Goal: Task Accomplishment & Management: Manage account settings

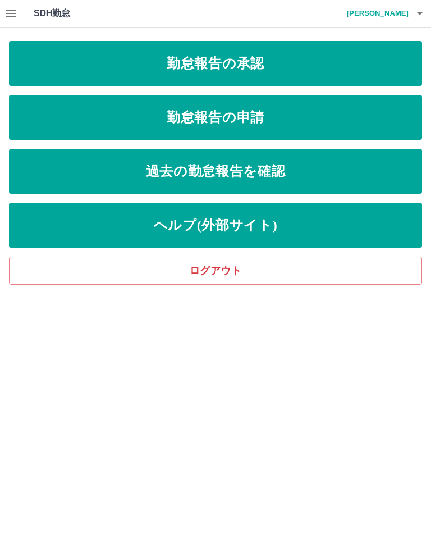
click at [299, 63] on link "勤怠報告の承認" at bounding box center [216, 63] width 414 height 45
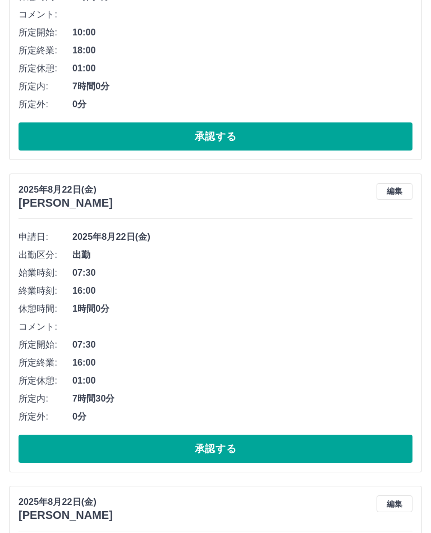
scroll to position [1025, 0]
click at [229, 451] on button "承認する" at bounding box center [216, 449] width 394 height 28
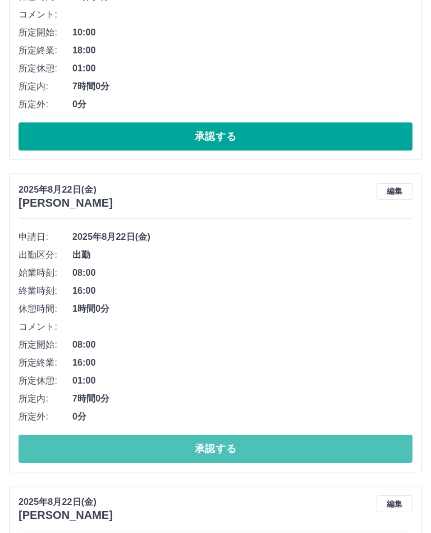
click at [248, 447] on button "承認する" at bounding box center [216, 449] width 394 height 28
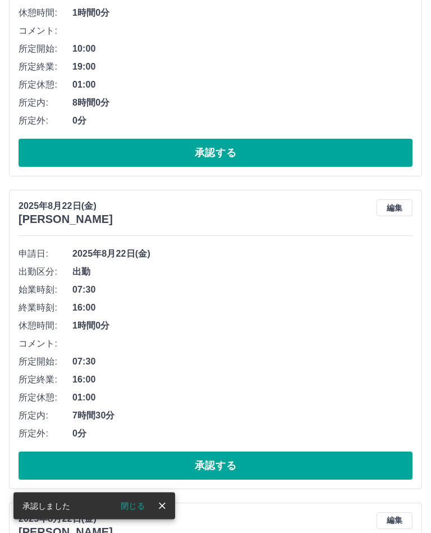
scroll to position [1637, 0]
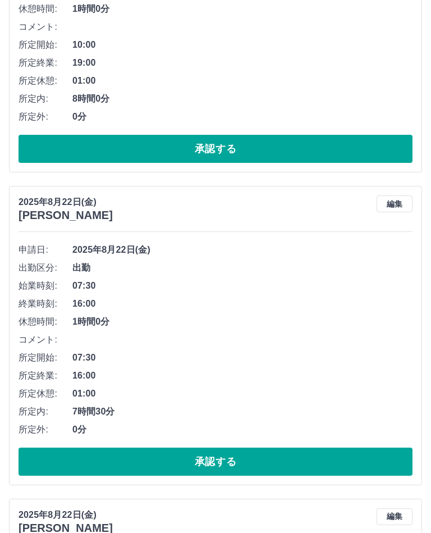
click at [225, 460] on button "承認する" at bounding box center [216, 462] width 394 height 28
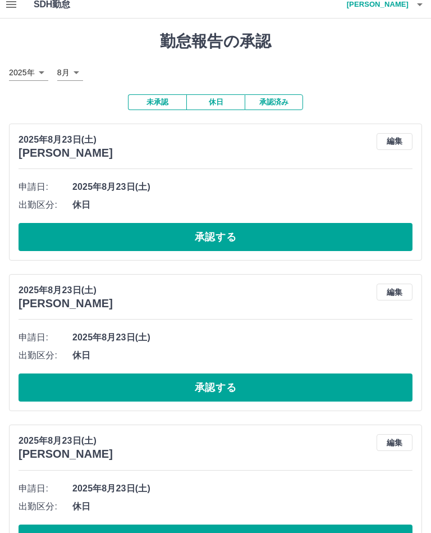
scroll to position [0, 0]
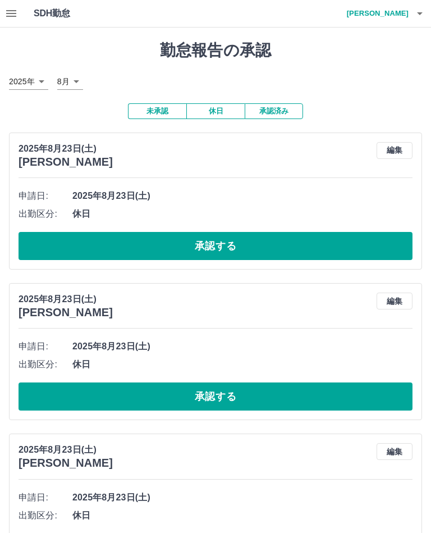
click at [394, 10] on h4 "宇都木　美由喜" at bounding box center [375, 13] width 67 height 27
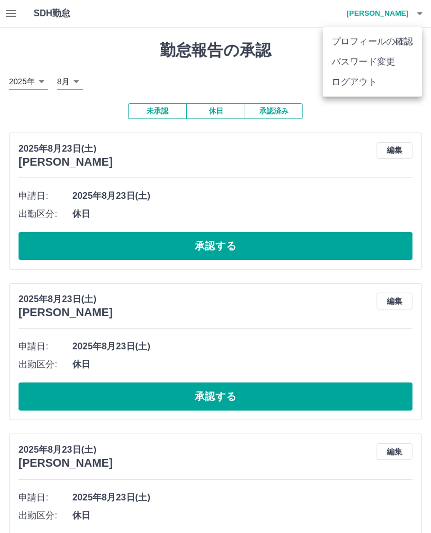
click at [367, 81] on li "ログアウト" at bounding box center [372, 82] width 99 height 20
